Goal: Information Seeking & Learning: Find specific fact

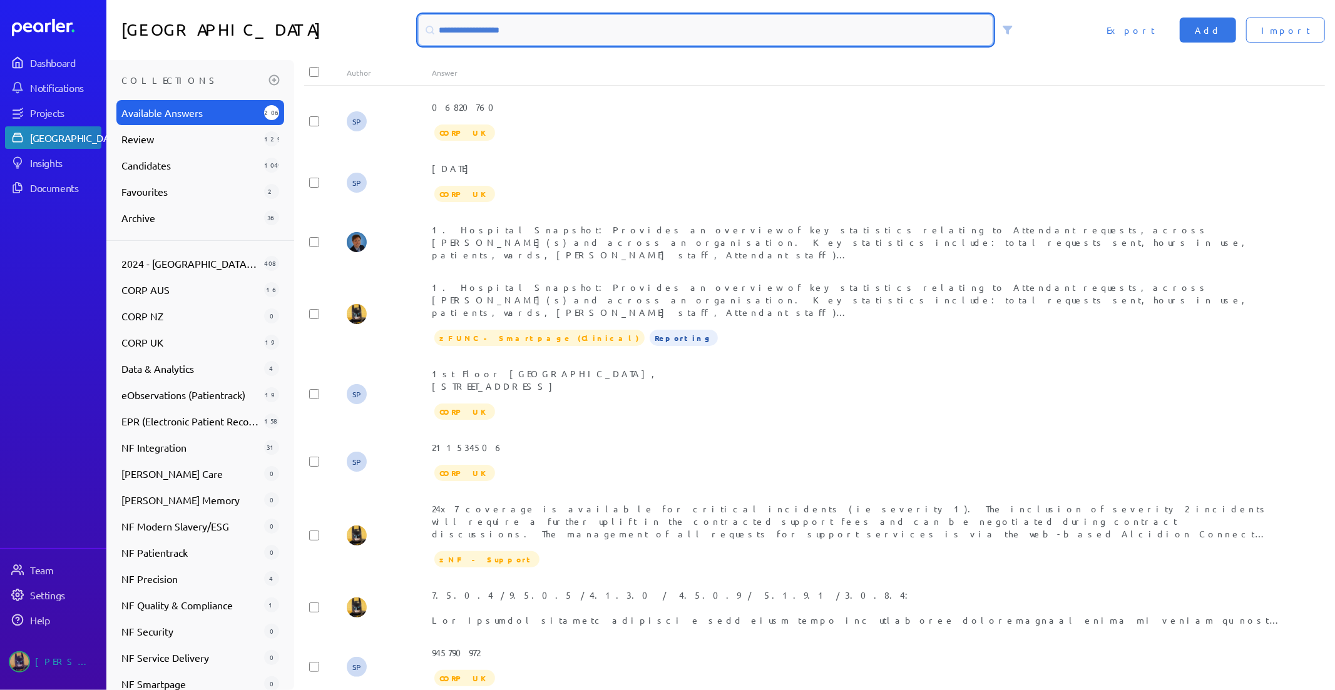
click at [555, 33] on input at bounding box center [706, 30] width 575 height 30
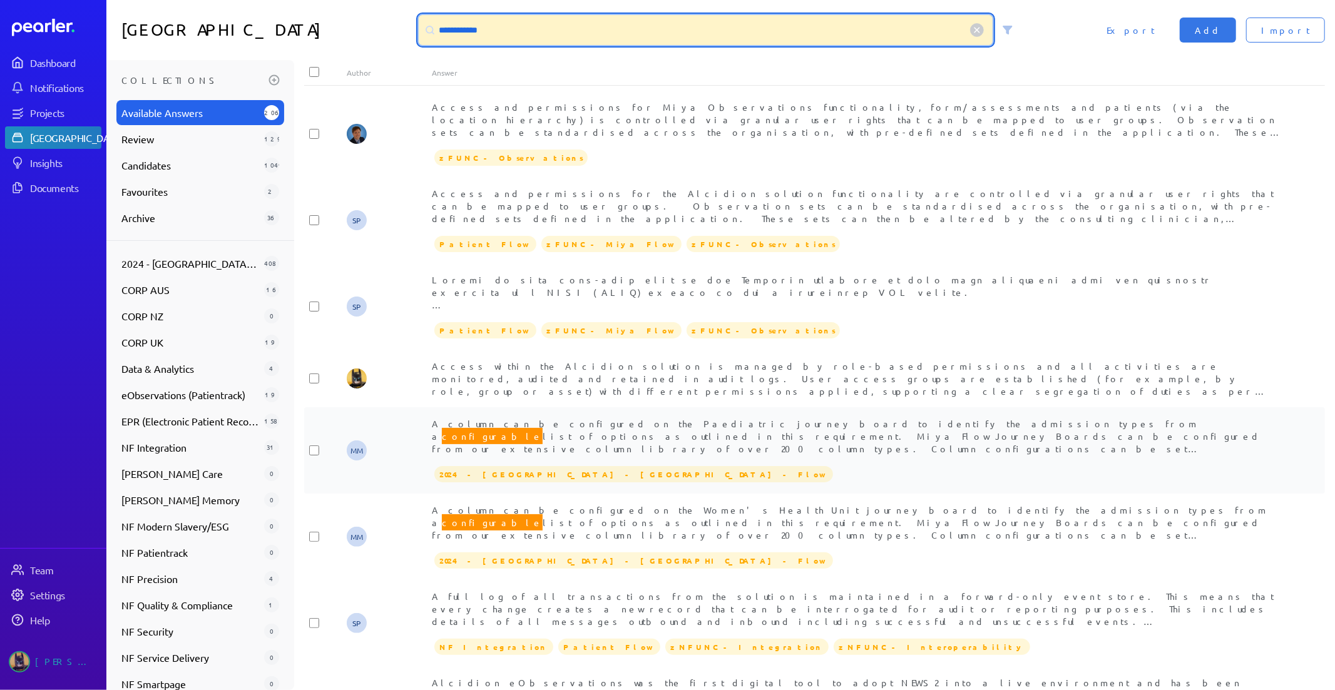
type input "**********"
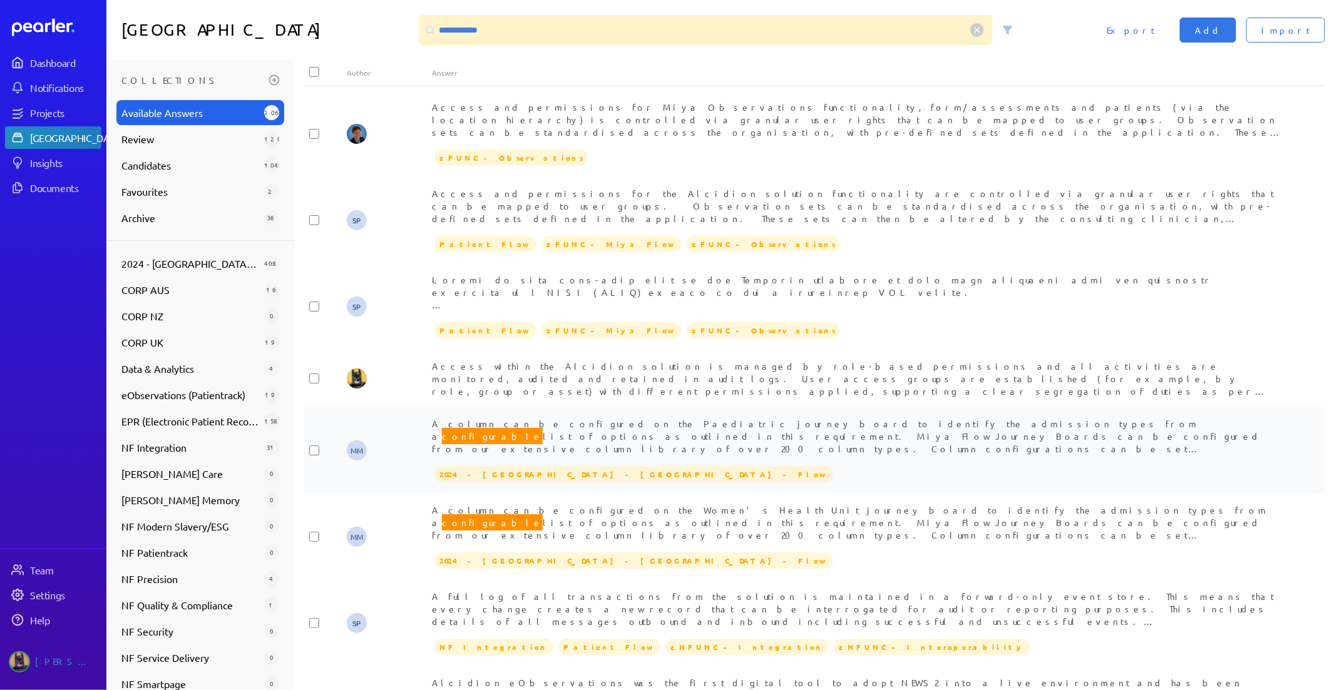
click at [891, 418] on div "A column can be configured on the Paediatric journey board to identify the admi…" at bounding box center [857, 437] width 851 height 38
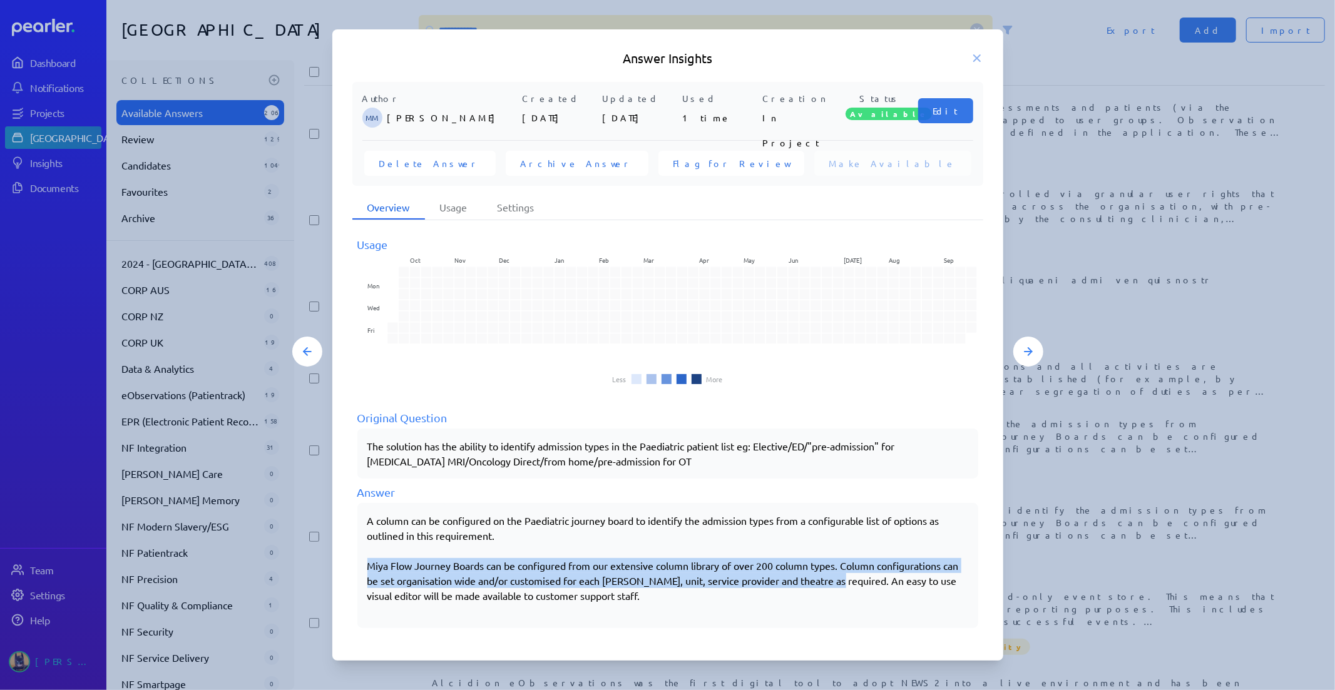
drag, startPoint x: 370, startPoint y: 565, endPoint x: 839, endPoint y: 582, distance: 469.2
click at [839, 582] on p "Miya Flow Journey Boards can be configured from our extensive column library of…" at bounding box center [667, 580] width 601 height 45
copy p "Miya Flow Journey Boards can be configured from our extensive column library of…"
